Goal: Task Accomplishment & Management: Use online tool/utility

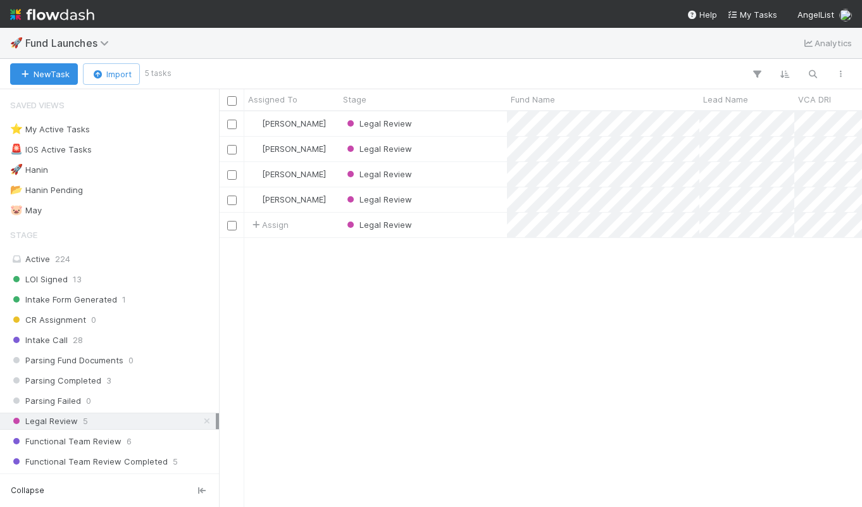
scroll to position [385, 633]
click at [90, 277] on div "LOI Signed 13" at bounding box center [113, 279] width 206 height 16
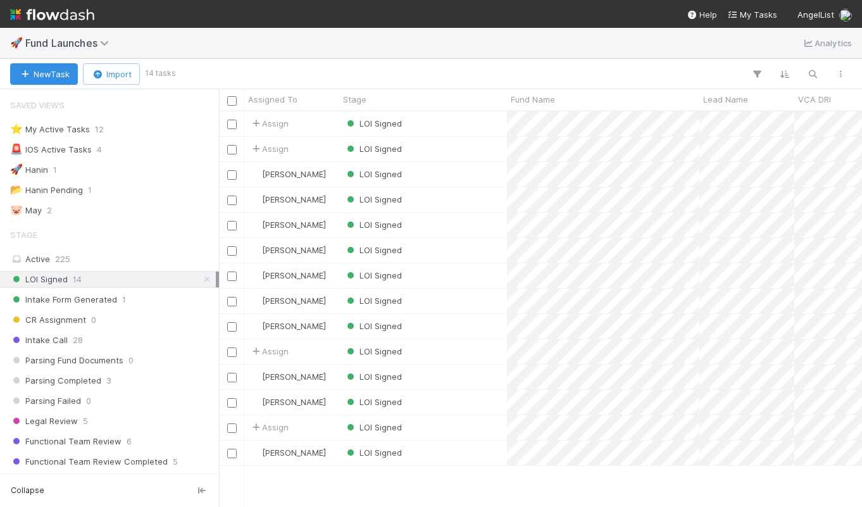
scroll to position [395, 643]
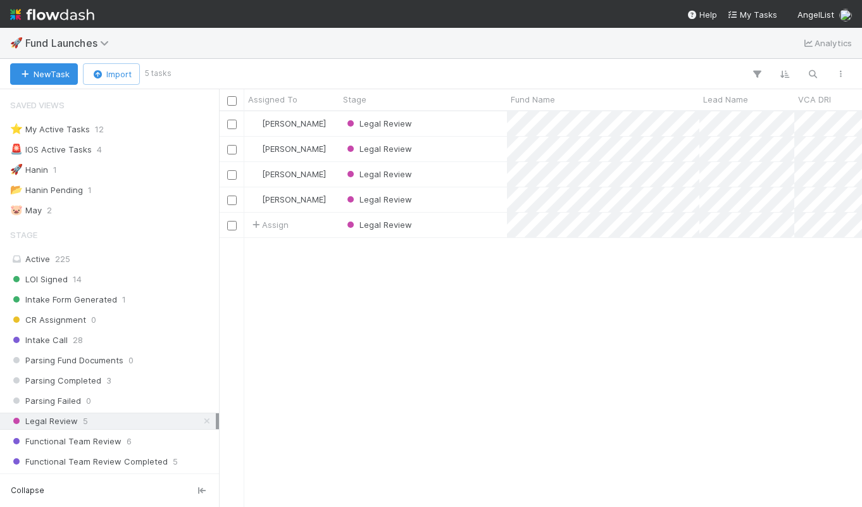
scroll to position [385, 633]
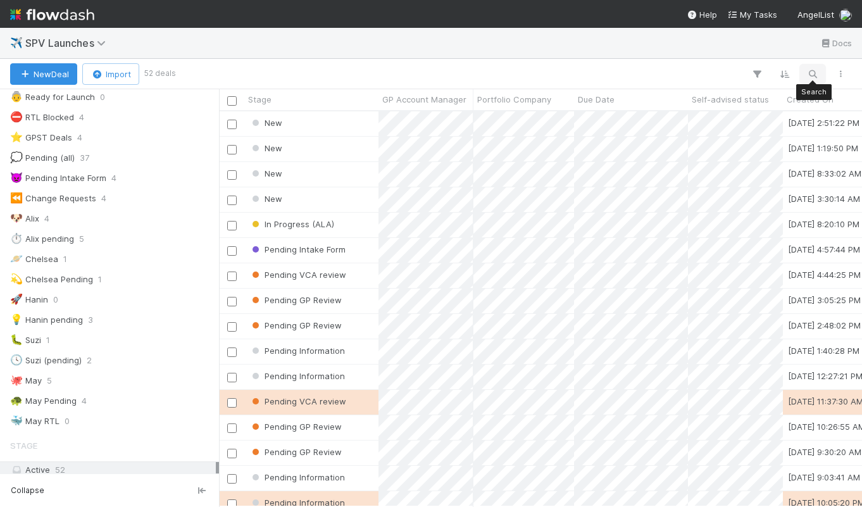
click at [812, 72] on icon "button" at bounding box center [812, 73] width 13 height 11
type input "openai"
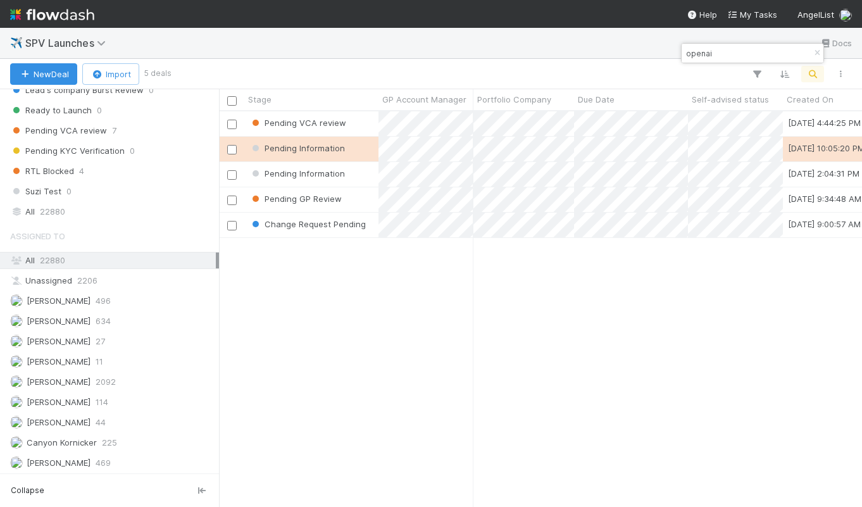
scroll to position [918, 0]
click at [66, 232] on div "Assigned To" at bounding box center [109, 236] width 219 height 25
click at [71, 211] on div "All 22880" at bounding box center [113, 212] width 206 height 16
click at [201, 211] on icon at bounding box center [207, 212] width 13 height 8
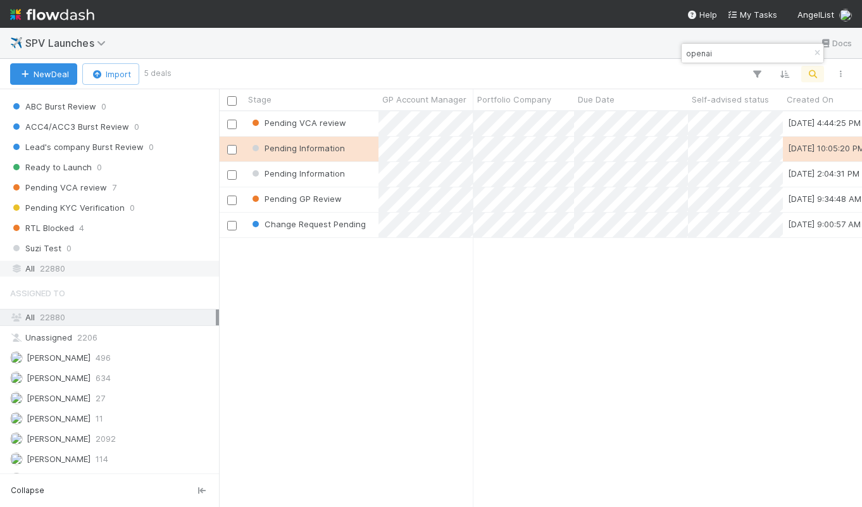
scroll to position [842, 0]
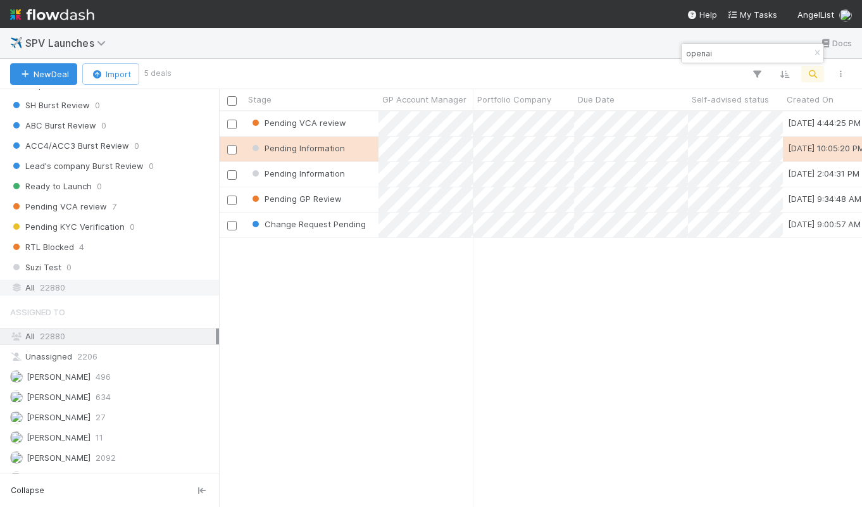
click at [58, 279] on div "All 22880" at bounding box center [109, 287] width 219 height 17
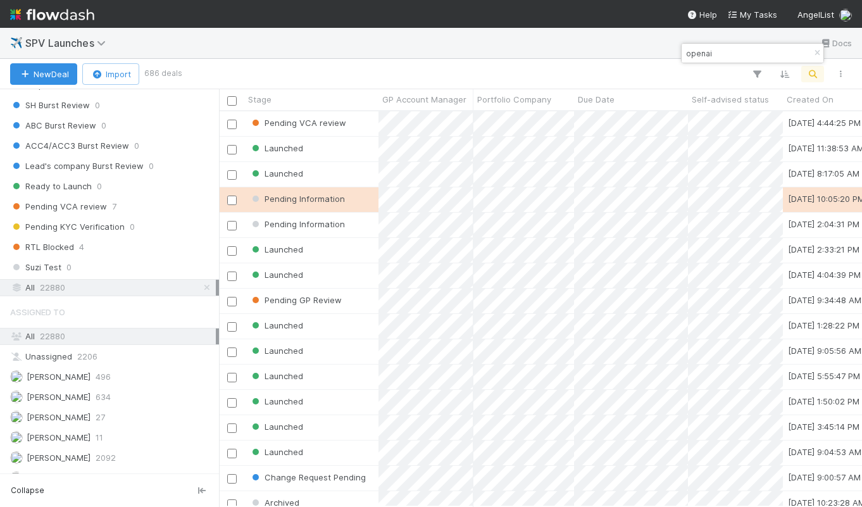
scroll to position [395, 643]
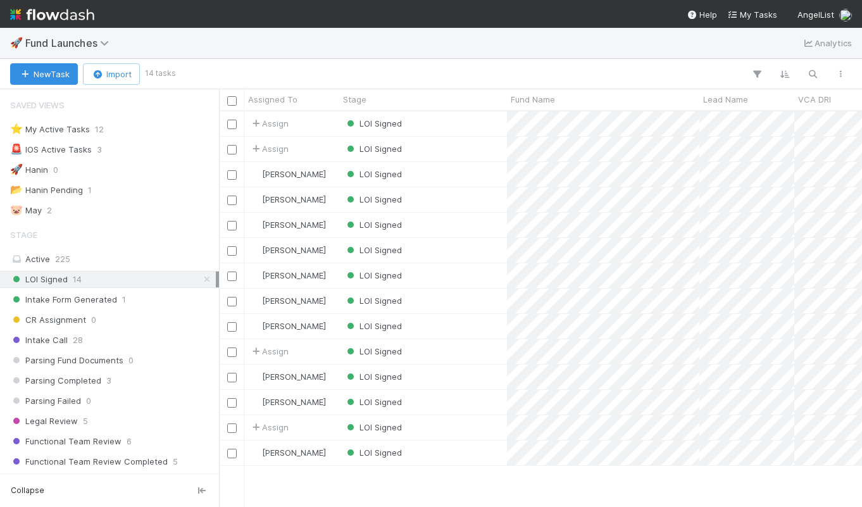
scroll to position [395, 643]
click at [490, 127] on div "LOI Signed" at bounding box center [423, 123] width 168 height 25
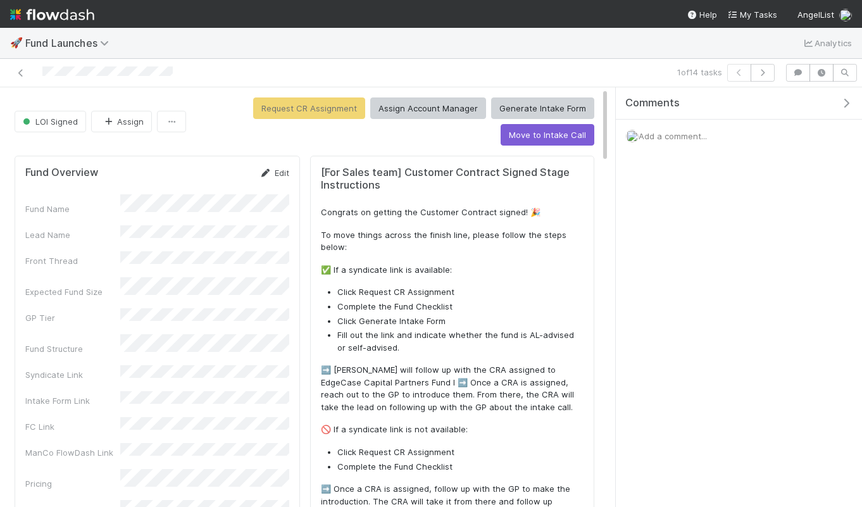
click at [277, 168] on link "Edit" at bounding box center [274, 173] width 30 height 10
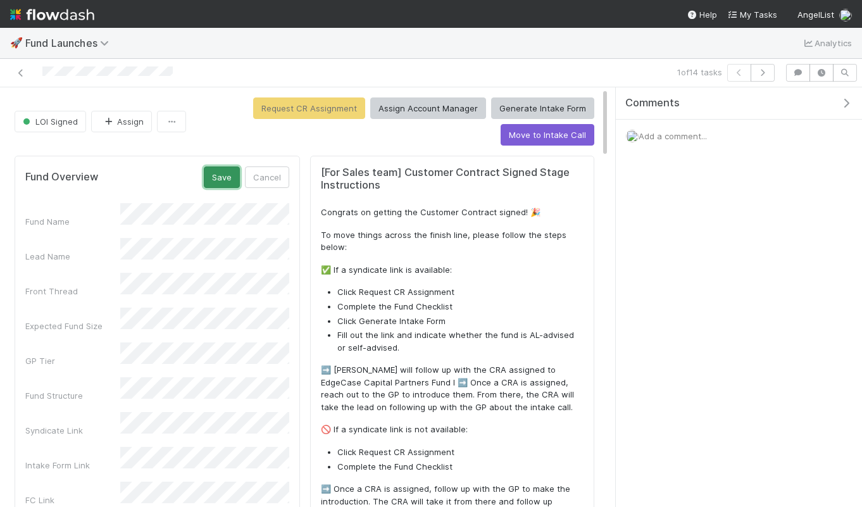
click at [229, 180] on button "Save" at bounding box center [222, 177] width 36 height 22
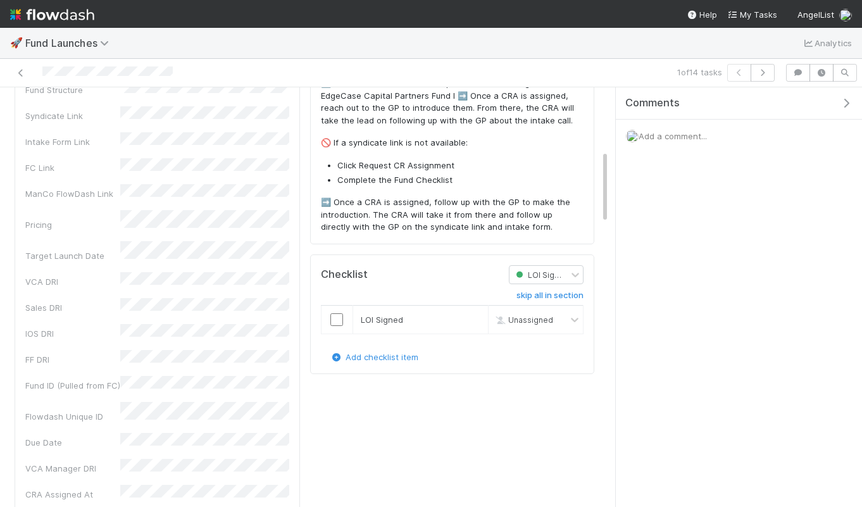
scroll to position [371, 0]
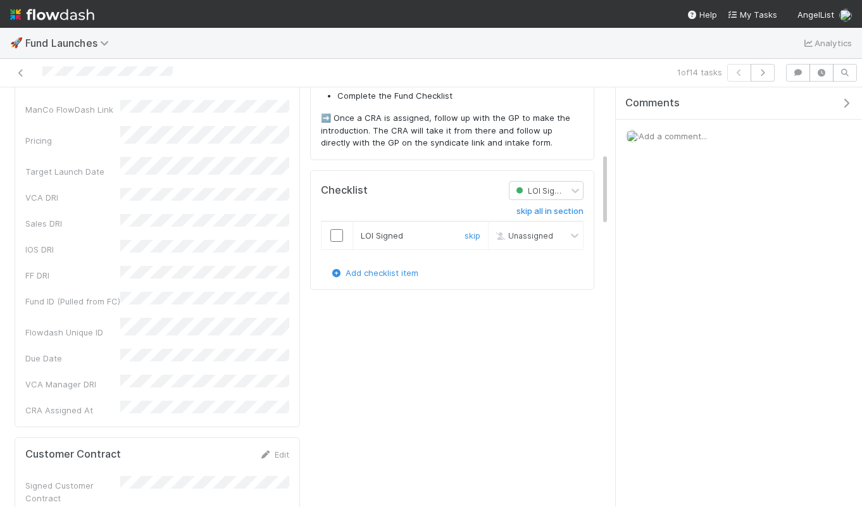
click at [337, 238] on input "checkbox" at bounding box center [336, 235] width 13 height 13
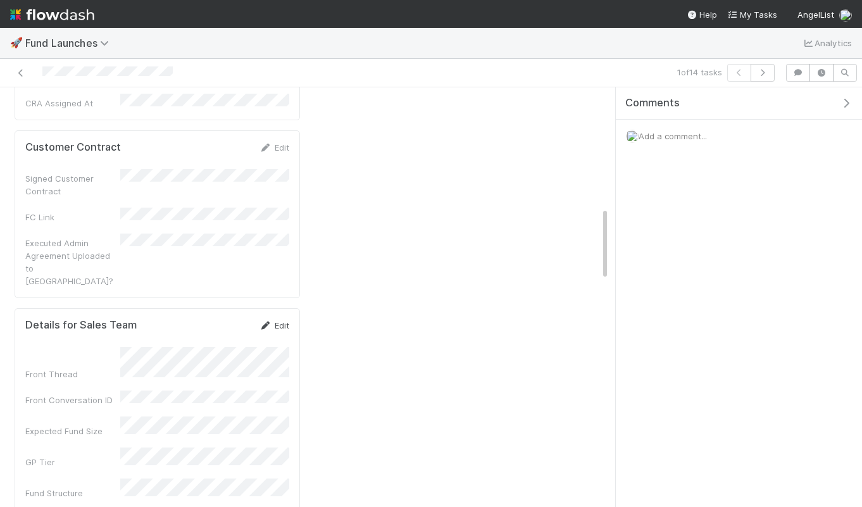
scroll to position [677, 0]
click at [281, 143] on link "Edit" at bounding box center [274, 148] width 30 height 10
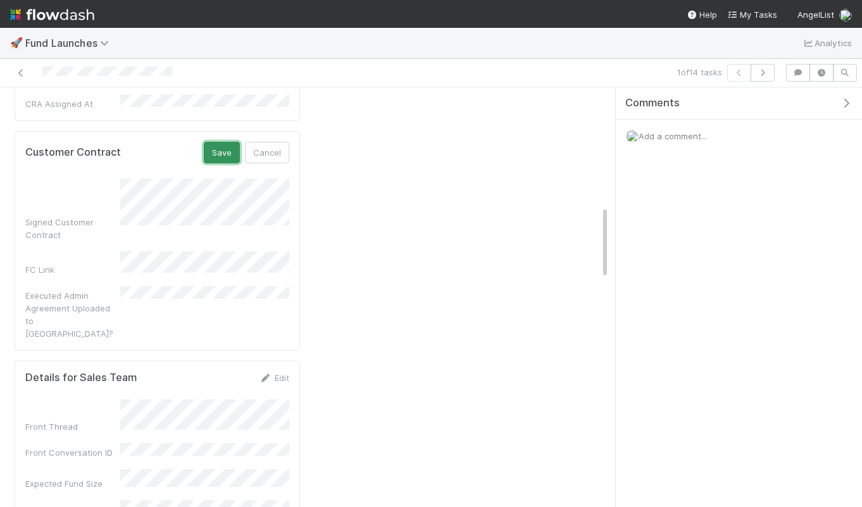
click at [230, 142] on button "Save" at bounding box center [222, 153] width 36 height 22
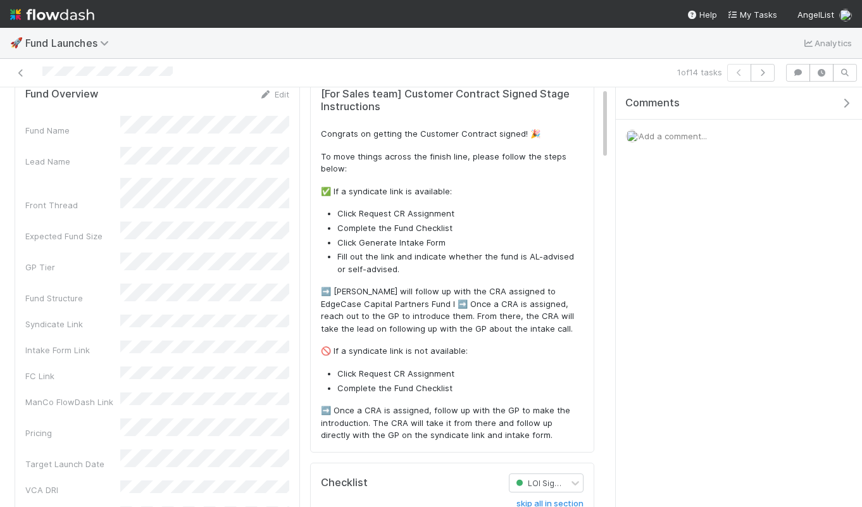
scroll to position [0, 0]
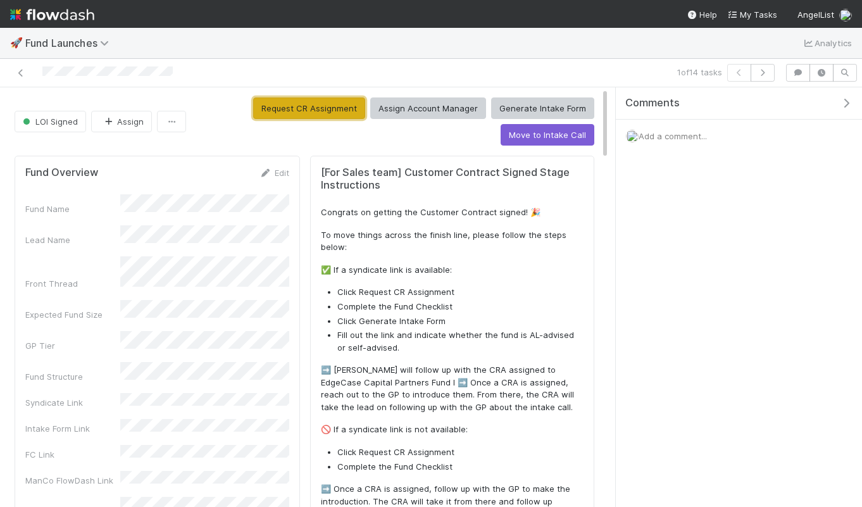
click at [328, 109] on button "Request CR Assignment" at bounding box center [309, 108] width 112 height 22
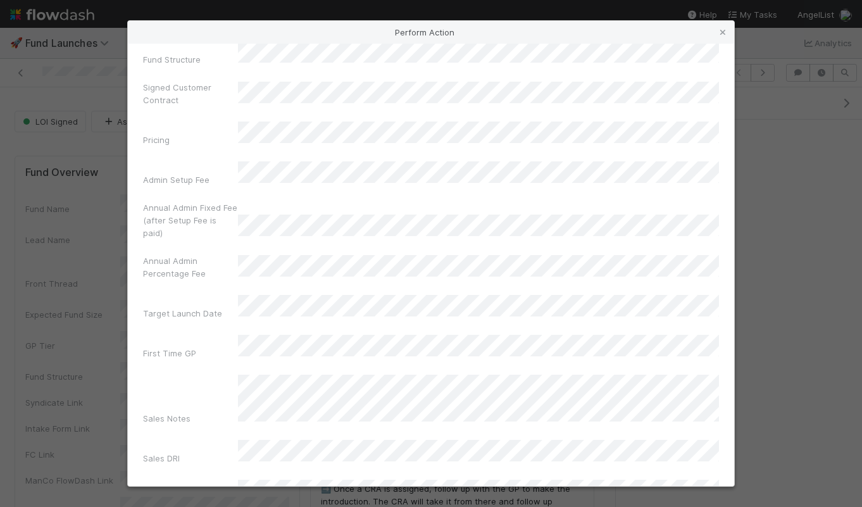
scroll to position [204, 0]
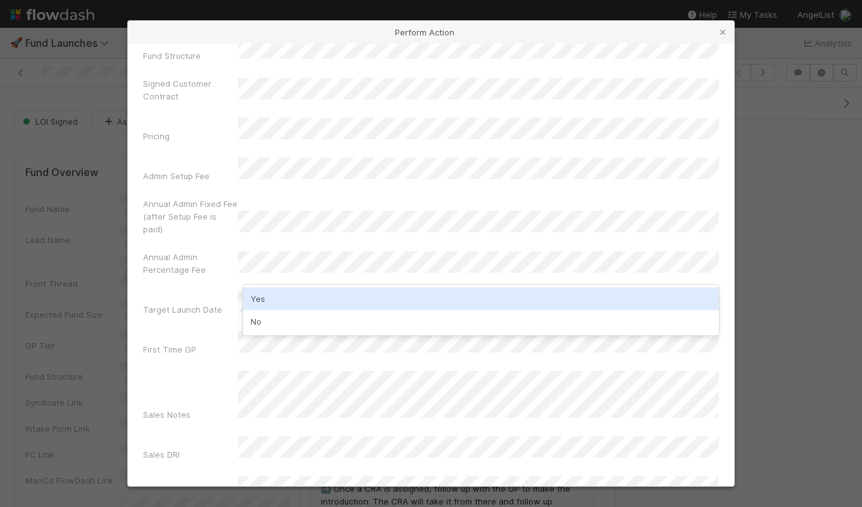
click at [291, 304] on div "Yes" at bounding box center [481, 298] width 476 height 23
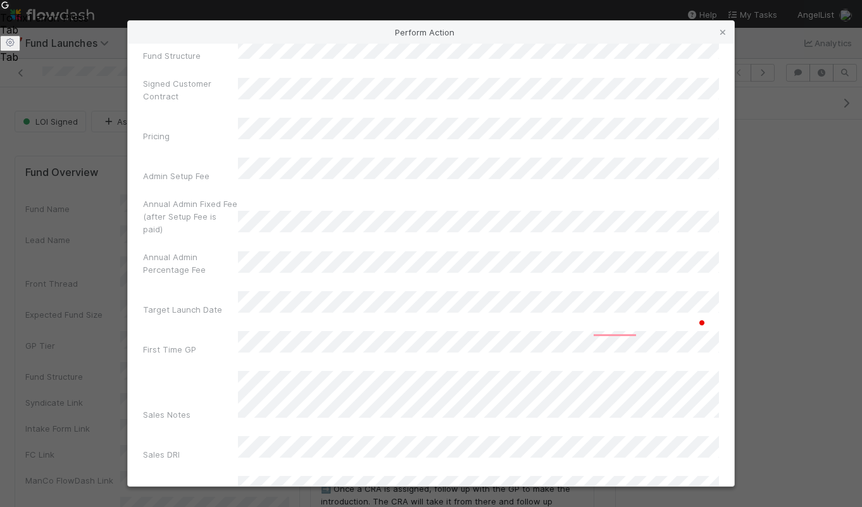
scroll to position [0, 0]
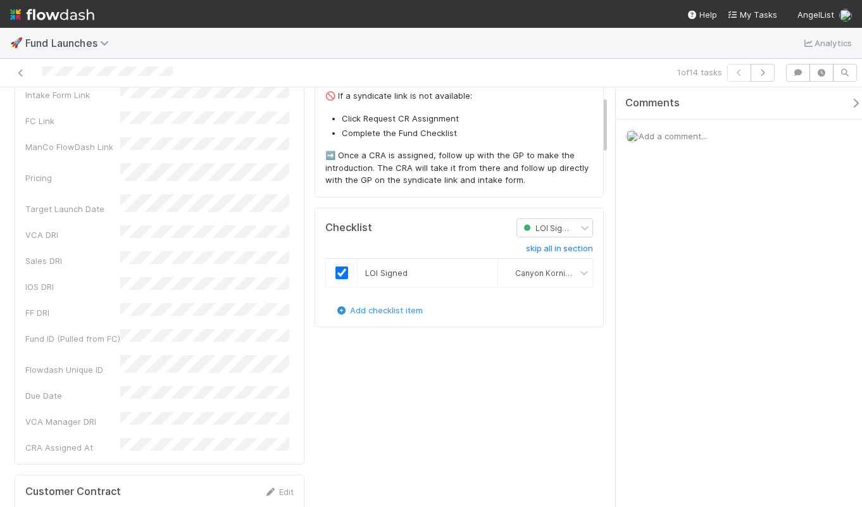
scroll to position [0, 0]
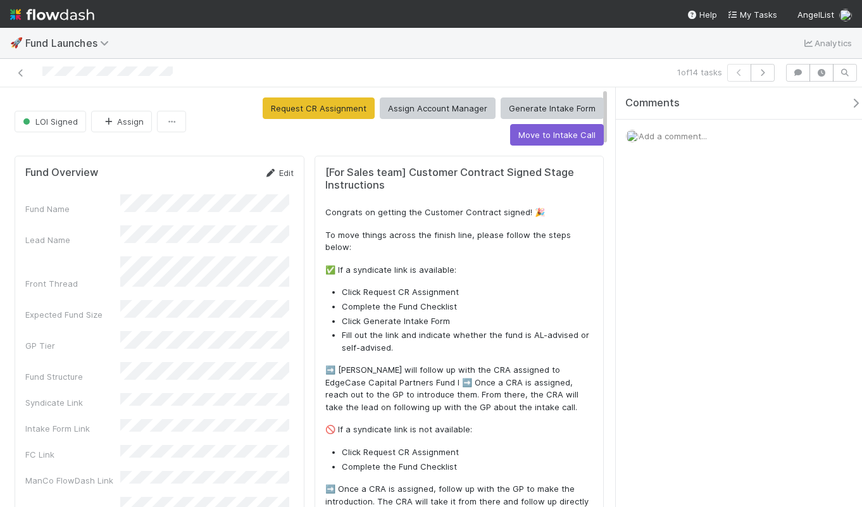
click at [285, 172] on link "Edit" at bounding box center [279, 173] width 30 height 10
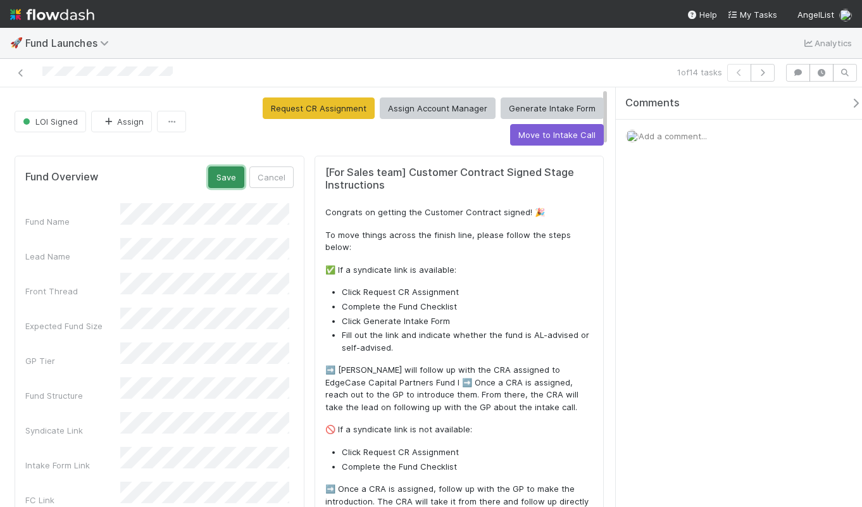
click at [228, 186] on button "Save" at bounding box center [226, 177] width 36 height 22
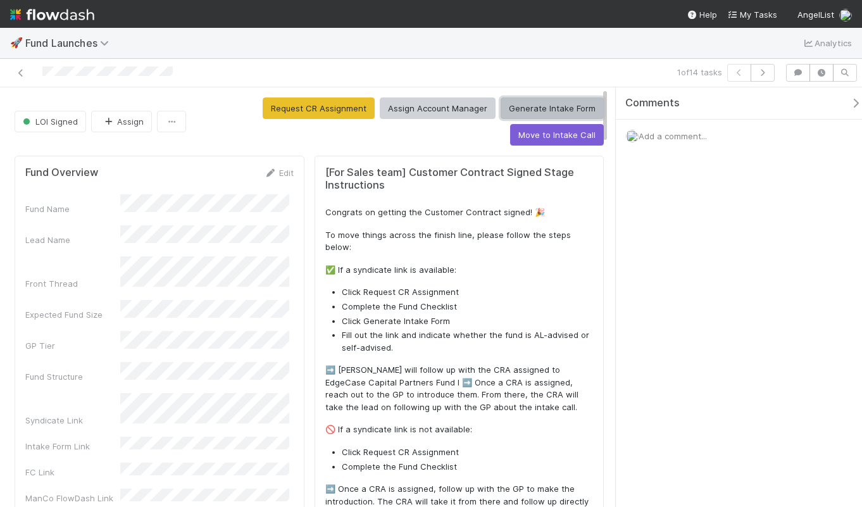
click at [531, 107] on button "Generate Intake Form" at bounding box center [552, 108] width 103 height 22
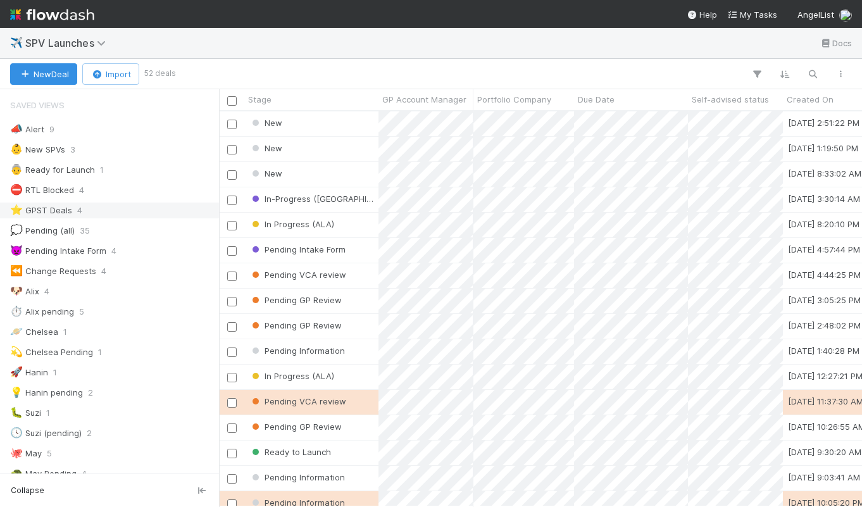
scroll to position [970, 0]
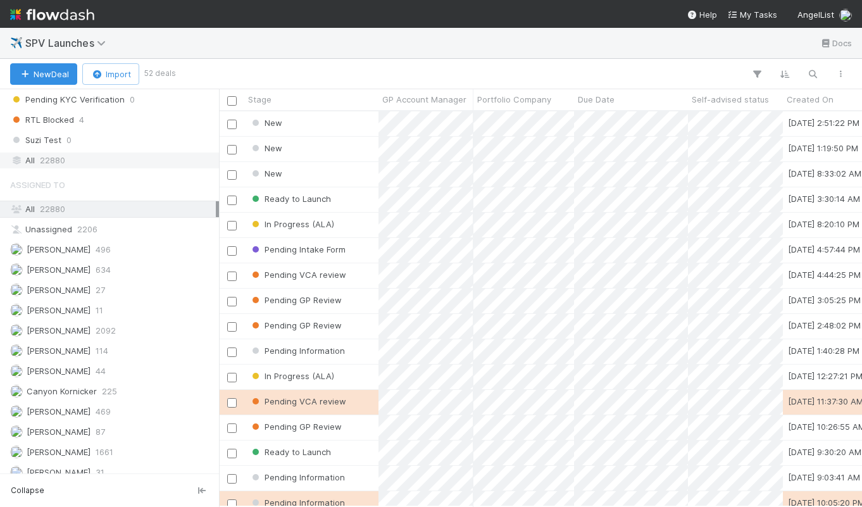
click at [89, 161] on div "All 22880" at bounding box center [113, 161] width 206 height 16
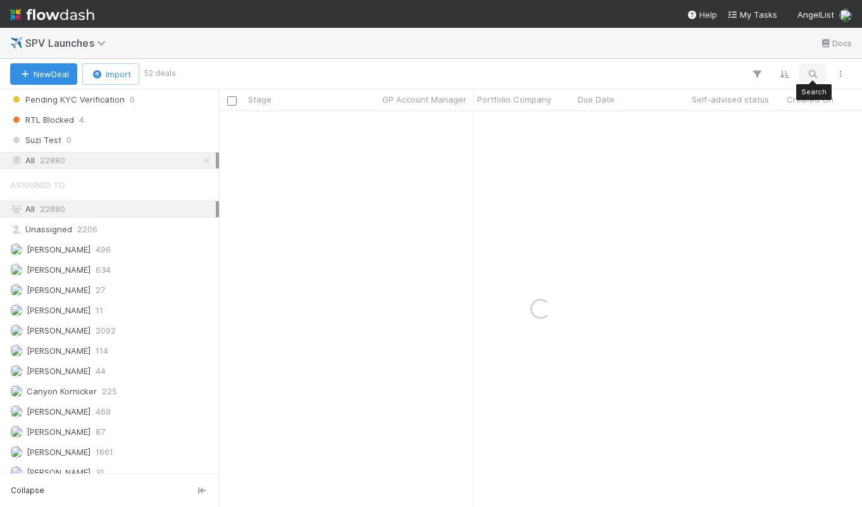
click at [808, 72] on icon "button" at bounding box center [812, 73] width 13 height 11
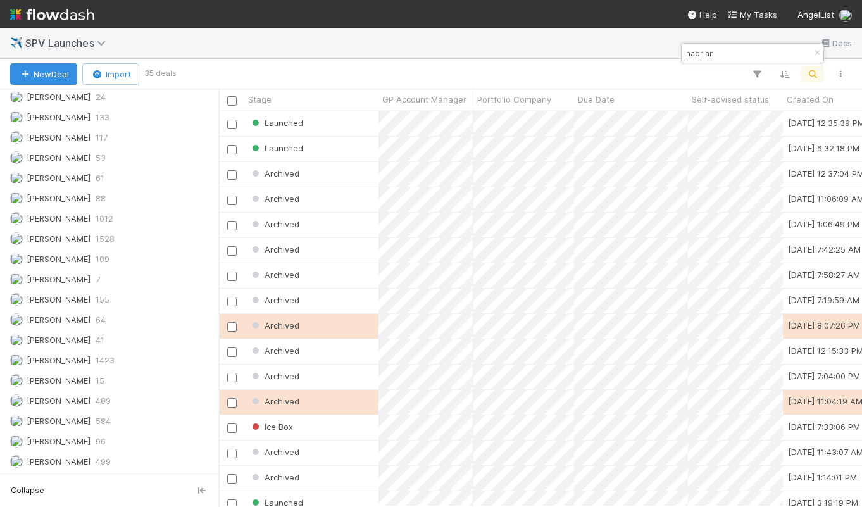
scroll to position [395, 643]
click at [339, 125] on div "Launched" at bounding box center [311, 123] width 134 height 25
drag, startPoint x: 752, startPoint y: 54, endPoint x: 618, endPoint y: 48, distance: 134.3
click at [618, 48] on body "✈️ SPV Launches Docs New Deal Import 35 deals Stage GP Account Manager Portfoli…" at bounding box center [431, 253] width 862 height 507
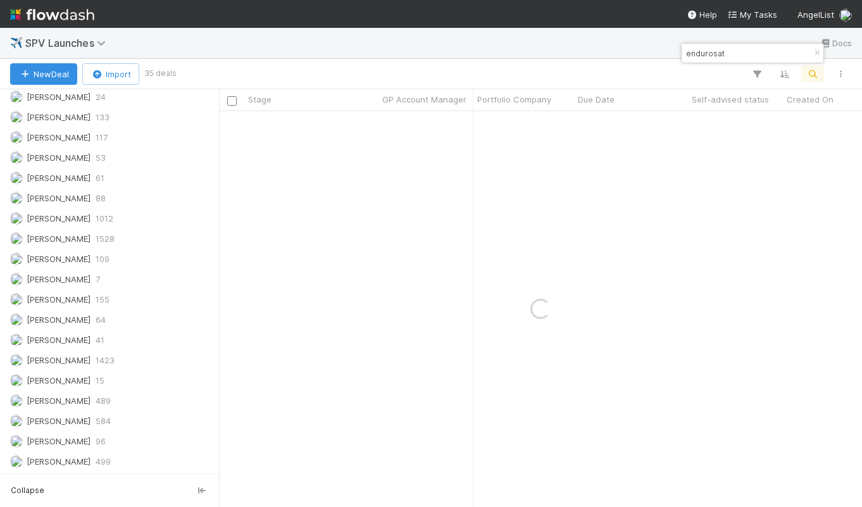
type input "endurosat"
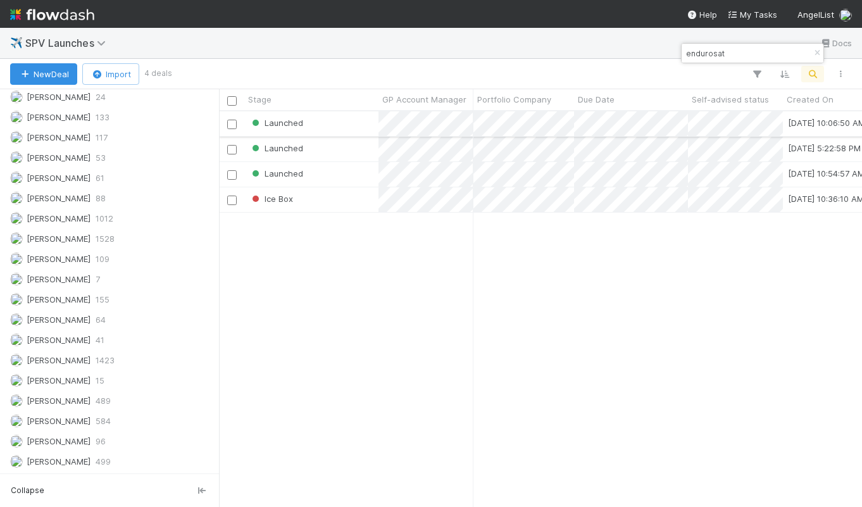
click at [339, 125] on div "Launched" at bounding box center [311, 123] width 134 height 25
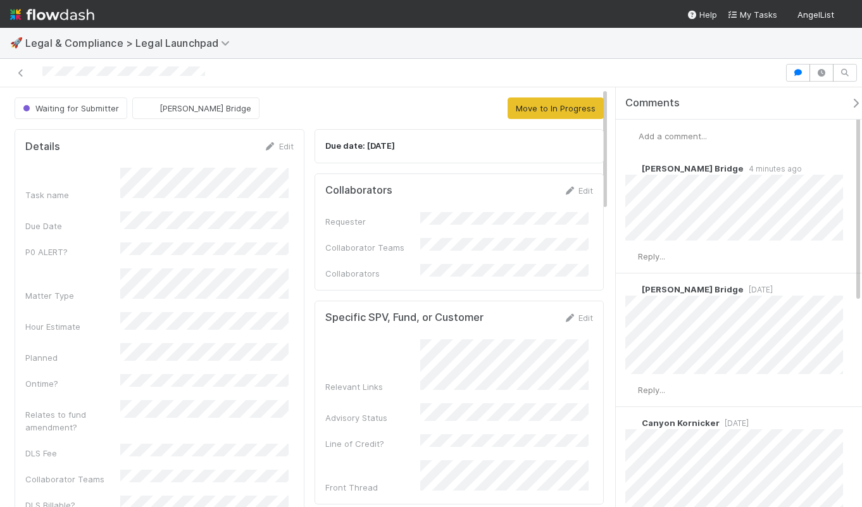
click at [688, 139] on span "Add a comment..." at bounding box center [673, 136] width 68 height 10
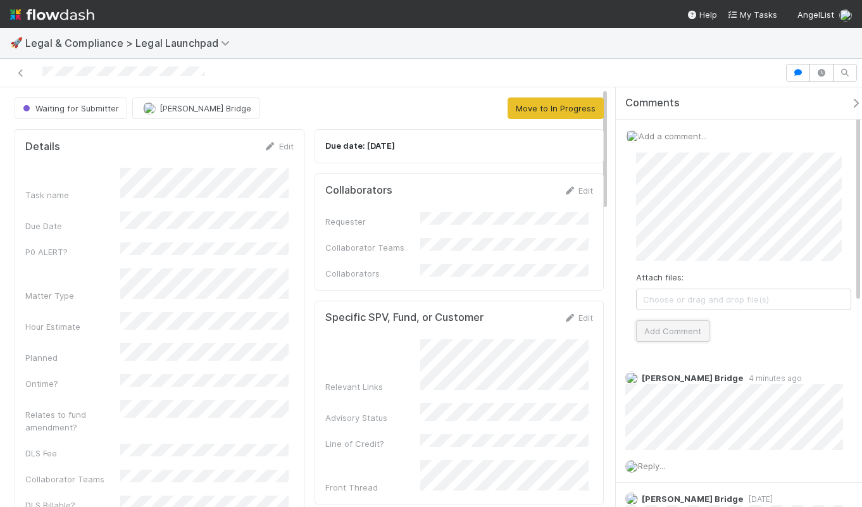
click at [679, 334] on button "Add Comment" at bounding box center [672, 331] width 73 height 22
